Goal: Entertainment & Leisure: Consume media (video, audio)

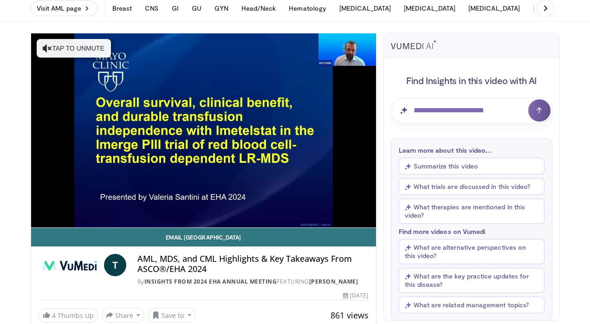
scroll to position [37, 0]
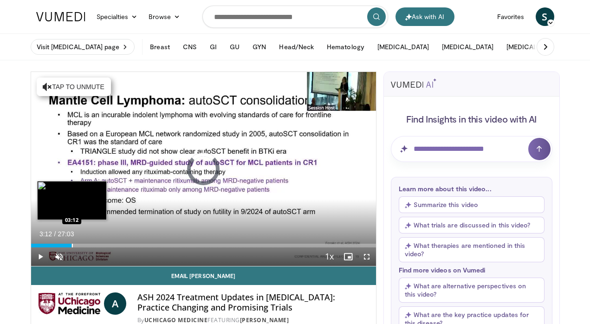
click at [72, 246] on div "Progress Bar" at bounding box center [72, 246] width 1 height 4
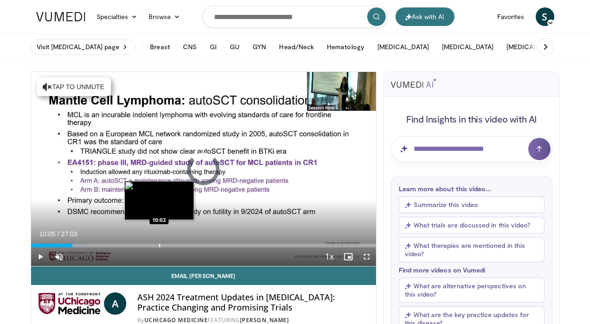
click at [159, 244] on div "Progress Bar" at bounding box center [159, 246] width 1 height 4
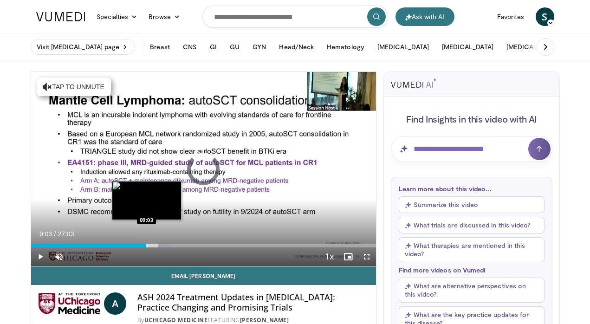
click at [147, 245] on div "Progress Bar" at bounding box center [147, 246] width 1 height 4
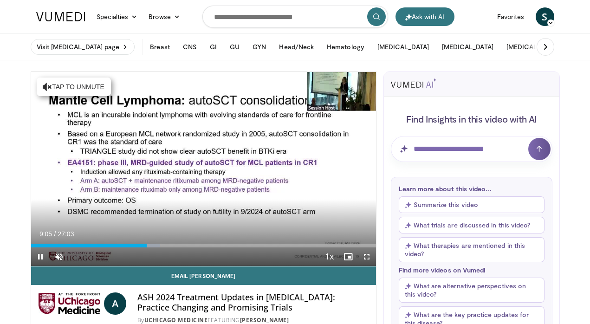
click at [122, 247] on div "Current Time 9:05 / Duration 27:03 Pause Skip Backward Skip Forward Unmute 100%…" at bounding box center [203, 256] width 345 height 19
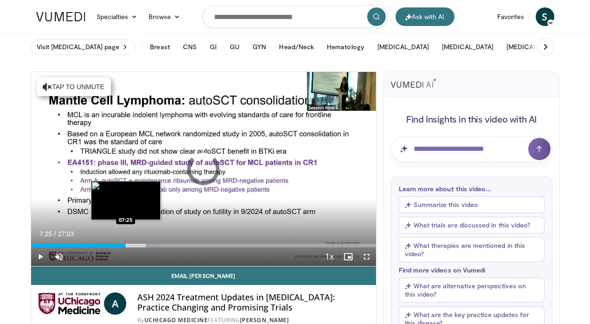
click at [126, 246] on div "Progress Bar" at bounding box center [126, 246] width 1 height 4
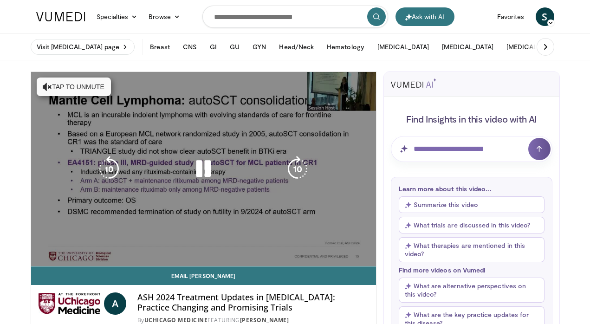
click at [112, 247] on video-js "**********" at bounding box center [203, 169] width 345 height 195
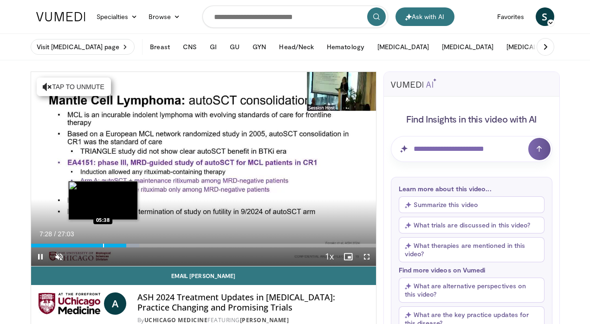
click at [103, 247] on div "Progress Bar" at bounding box center [103, 246] width 1 height 4
click at [110, 247] on div "Progress Bar" at bounding box center [110, 246] width 1 height 4
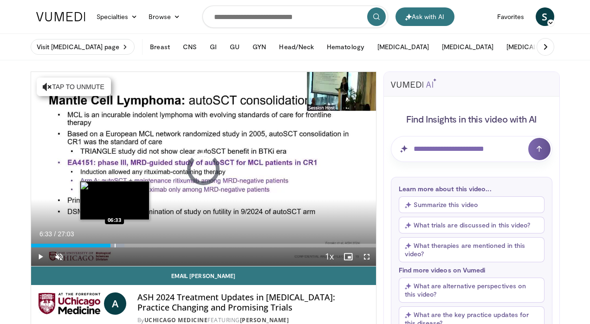
click at [115, 247] on div "Progress Bar" at bounding box center [115, 246] width 1 height 4
click at [120, 247] on div "Progress Bar" at bounding box center [120, 246] width 1 height 4
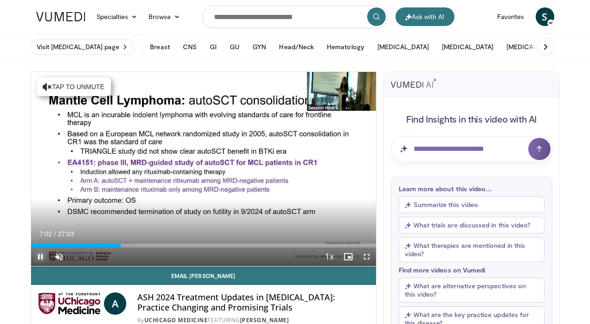
click at [39, 260] on span "Video Player" at bounding box center [40, 256] width 19 height 19
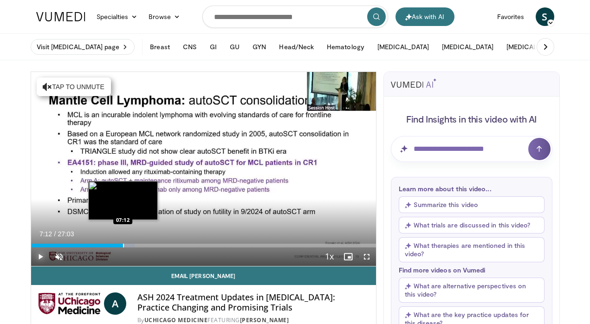
click at [123, 247] on div "Progress Bar" at bounding box center [123, 246] width 1 height 4
click at [120, 245] on div "Progress Bar" at bounding box center [120, 246] width 1 height 4
click at [123, 247] on div "Progress Bar" at bounding box center [123, 246] width 1 height 4
click at [122, 246] on div "Progress Bar" at bounding box center [122, 246] width 1 height 4
click at [123, 247] on div "Progress Bar" at bounding box center [123, 246] width 1 height 4
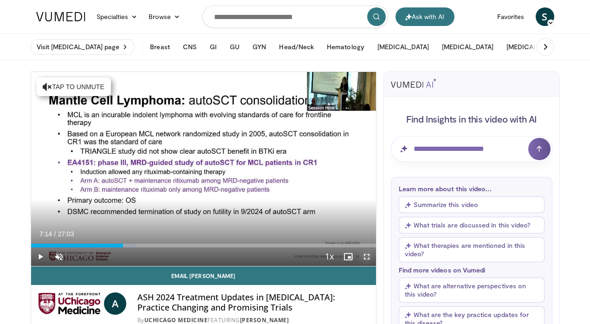
click at [365, 256] on span "Video Player" at bounding box center [366, 256] width 19 height 19
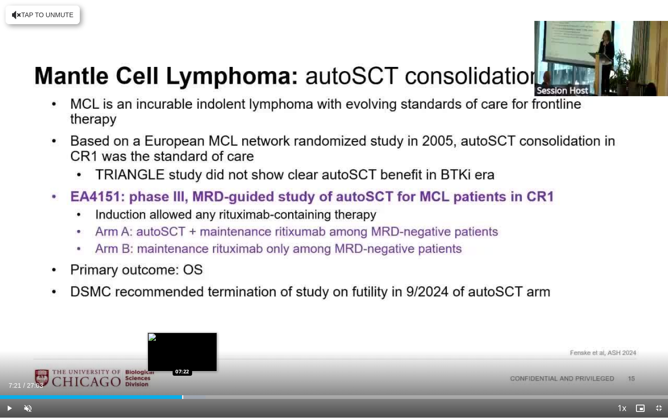
click at [182, 324] on div "Loaded : 30.76% 07:21 07:22" at bounding box center [334, 397] width 668 height 4
click at [186, 324] on div "Progress Bar" at bounding box center [186, 397] width 1 height 4
click at [193, 324] on div "Progress Bar" at bounding box center [193, 397] width 1 height 4
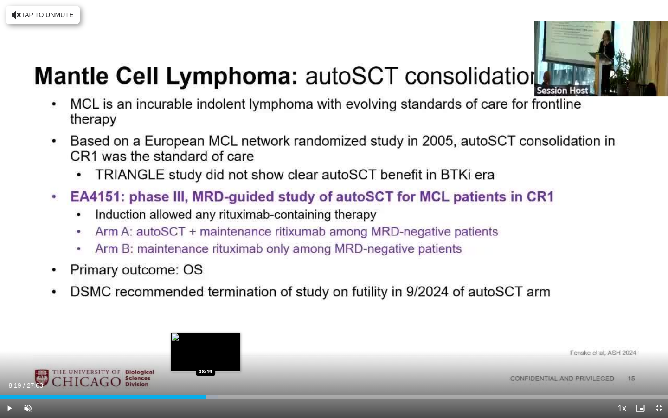
click at [206, 324] on div "Progress Bar" at bounding box center [206, 397] width 1 height 4
click at [214, 324] on div "Progress Bar" at bounding box center [214, 397] width 1 height 4
click at [217, 324] on div "Progress Bar" at bounding box center [217, 397] width 1 height 4
click at [224, 324] on div "Progress Bar" at bounding box center [224, 397] width 1 height 4
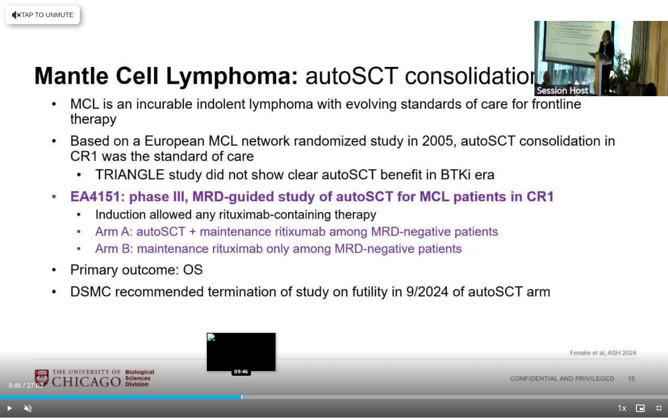
click at [241, 324] on div "Progress Bar" at bounding box center [241, 397] width 1 height 4
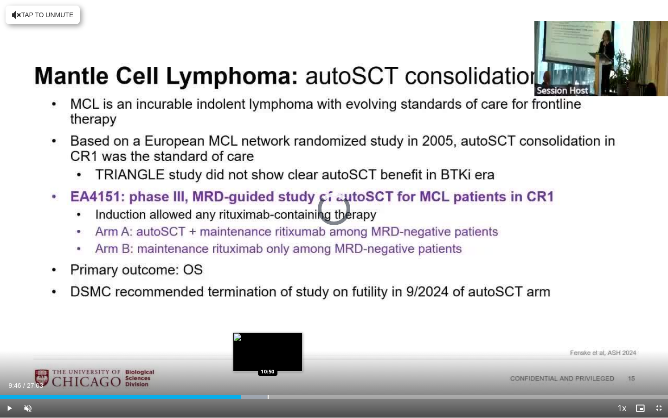
click at [268, 324] on div "Progress Bar" at bounding box center [268, 397] width 1 height 4
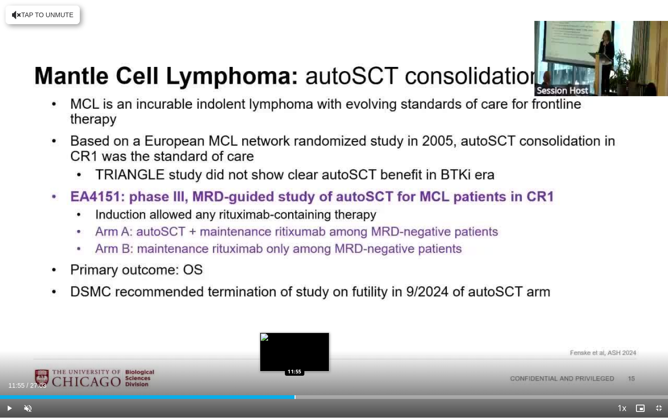
click at [295, 324] on div "Progress Bar" at bounding box center [295, 397] width 1 height 4
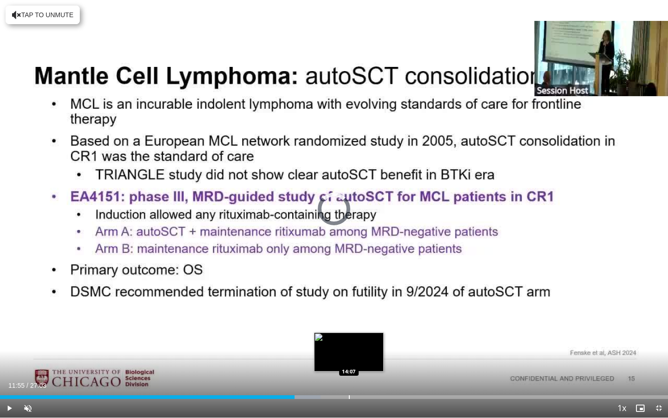
click at [349, 324] on div "Progress Bar" at bounding box center [349, 397] width 1 height 4
click at [343, 324] on div "Progress Bar" at bounding box center [343, 397] width 1 height 4
